Goal: Book appointment/travel/reservation

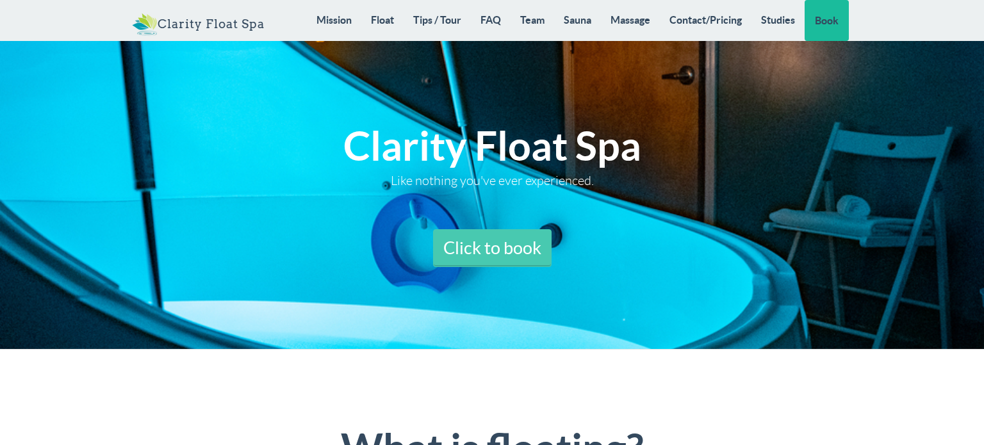
click at [470, 238] on link "Click to book" at bounding box center [492, 248] width 119 height 38
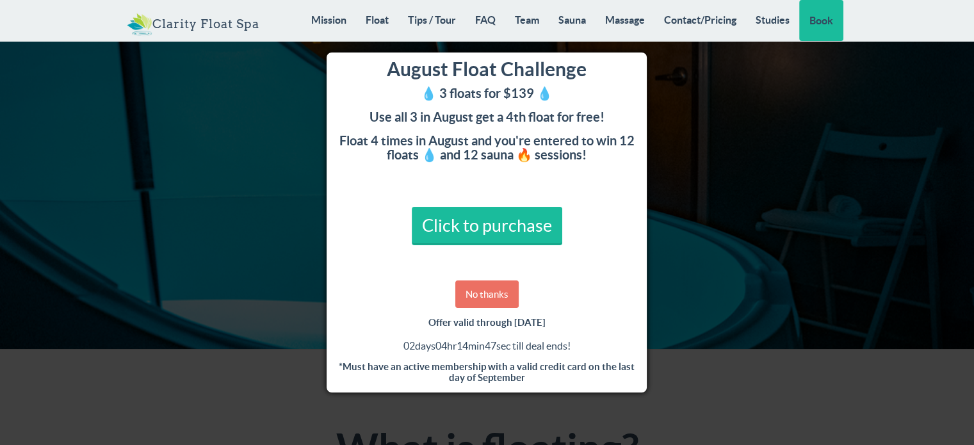
click at [514, 295] on link "No thanks" at bounding box center [486, 295] width 63 height 28
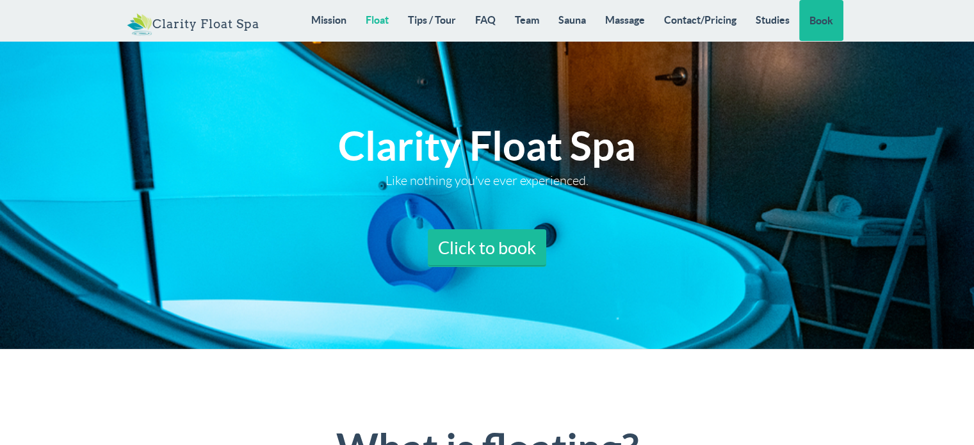
click at [375, 20] on link "Float" at bounding box center [377, 20] width 42 height 40
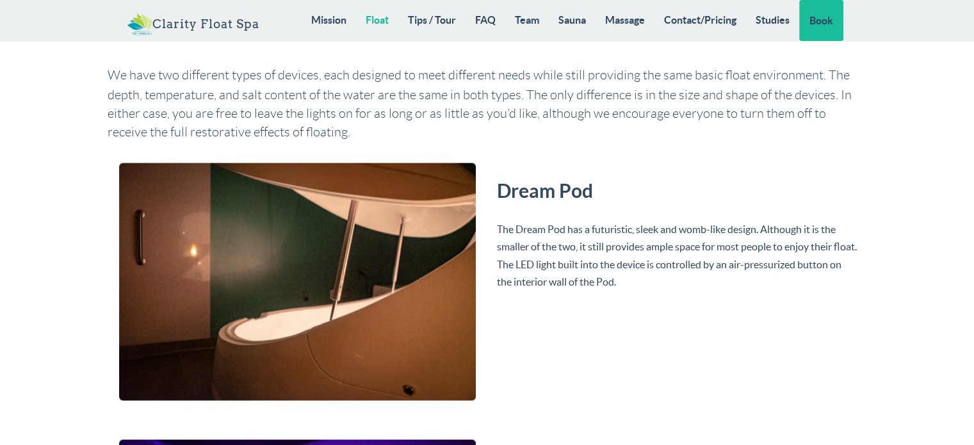
scroll to position [2359, 0]
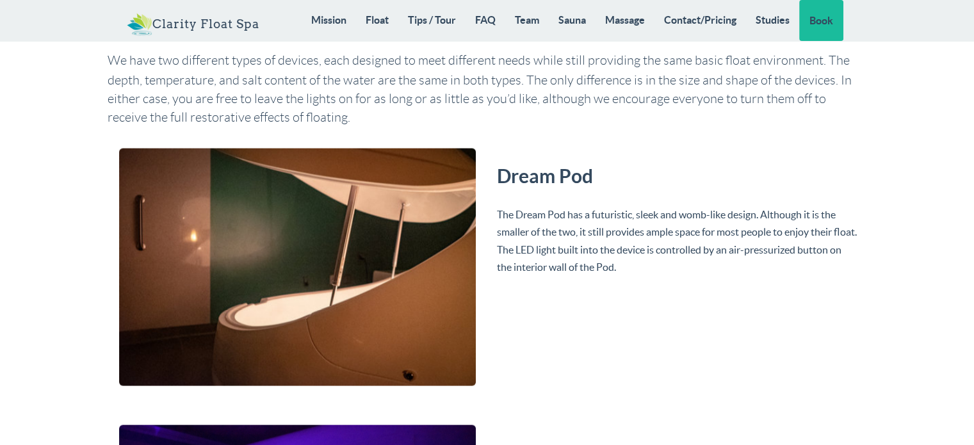
click at [408, 217] on img at bounding box center [297, 267] width 357 height 238
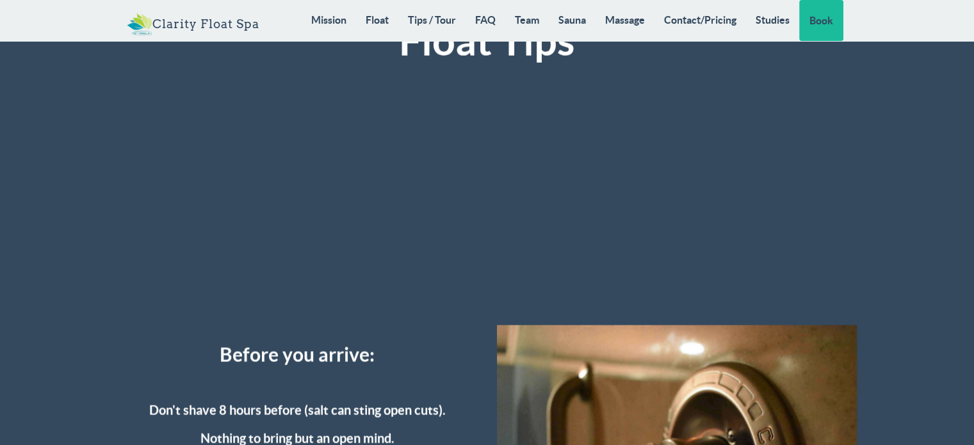
scroll to position [3128, 0]
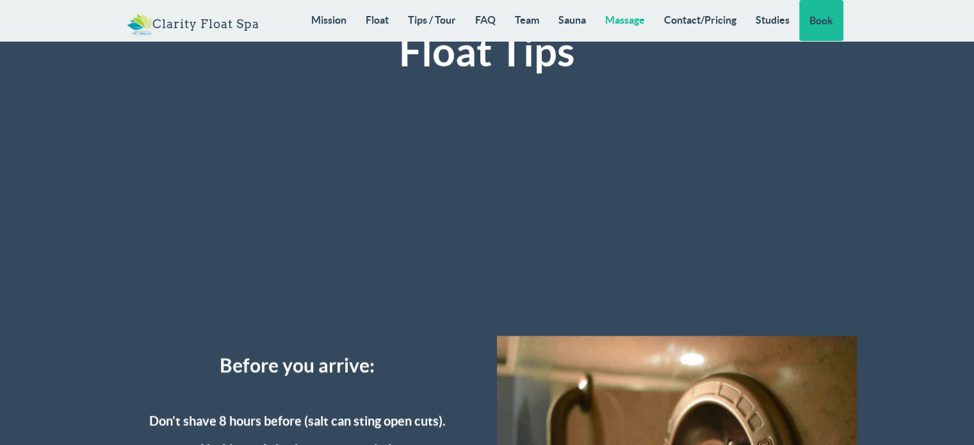
click at [623, 15] on link "Massage" at bounding box center [625, 20] width 59 height 40
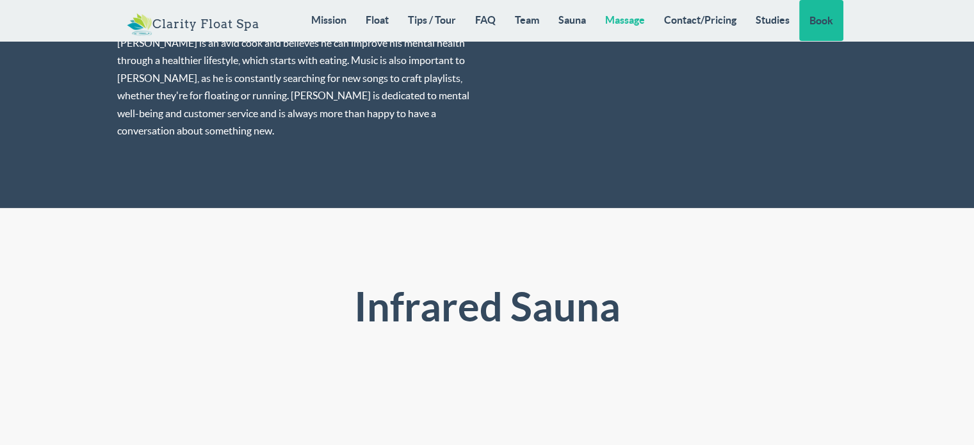
scroll to position [9809, 0]
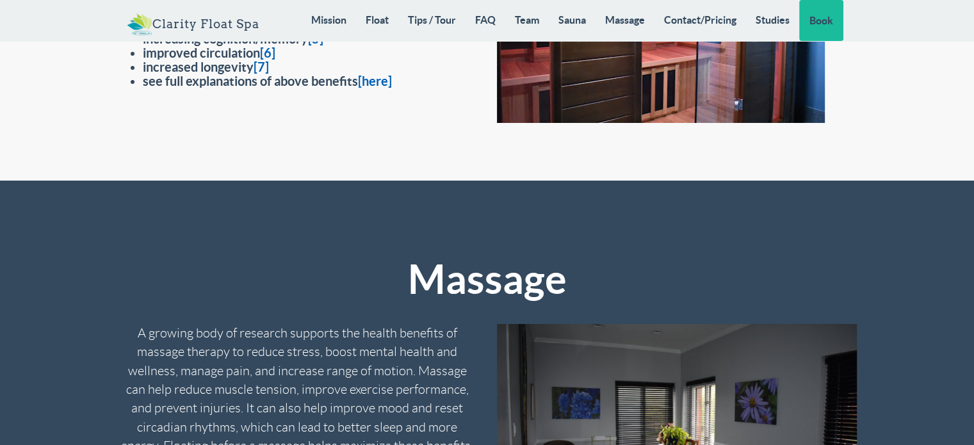
click at [369, 17] on link "Float" at bounding box center [377, 20] width 42 height 40
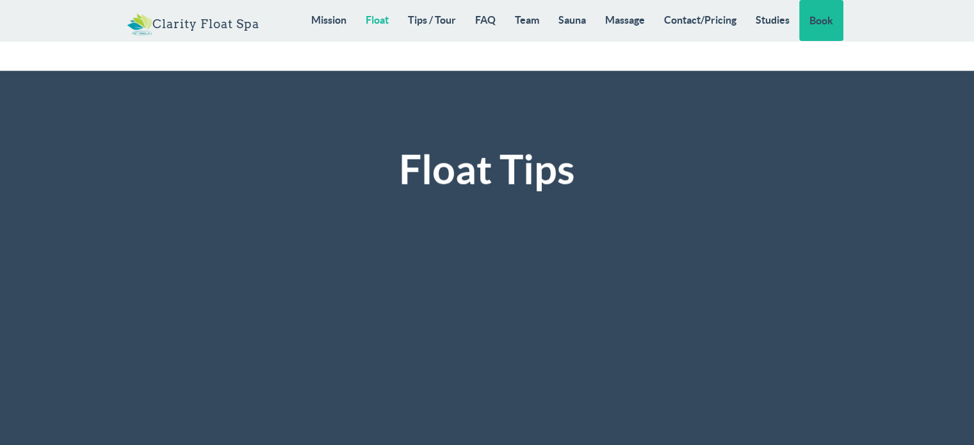
scroll to position [3000, 0]
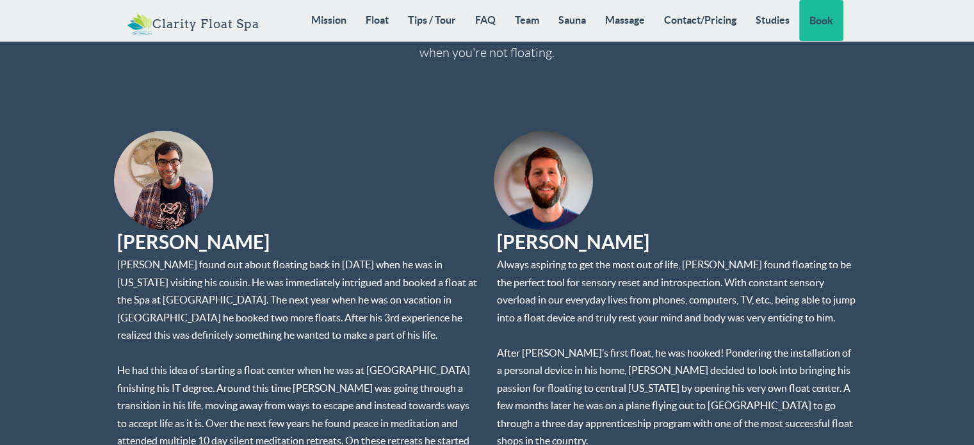
scroll to position [5947, 0]
